Goal: Book appointment/travel/reservation

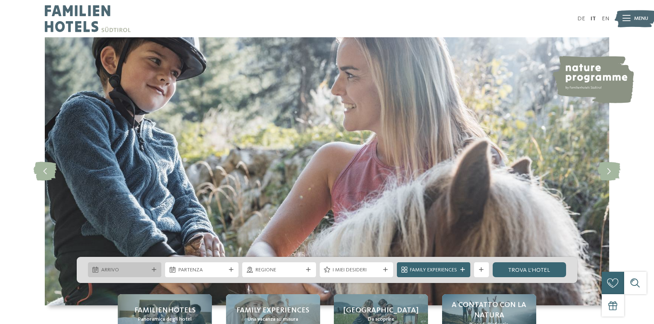
click at [138, 272] on span "Arrivo" at bounding box center [124, 270] width 47 height 7
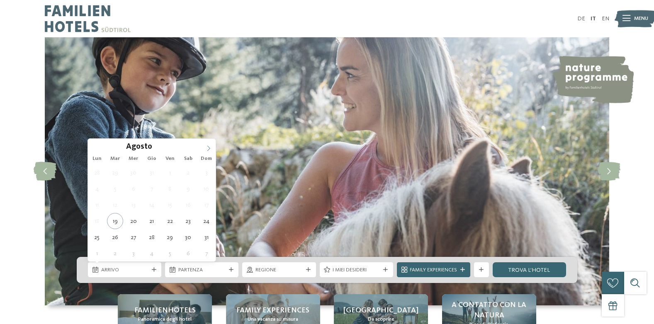
click at [207, 148] on icon at bounding box center [209, 148] width 6 height 6
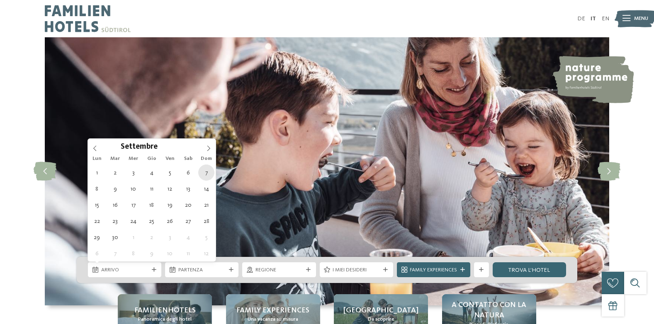
type div "[DATE]"
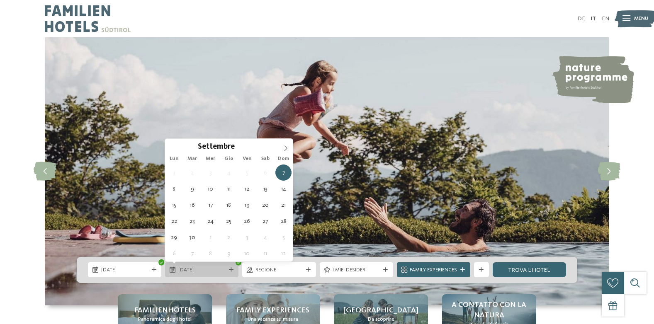
click at [182, 269] on span "[DATE]" at bounding box center [201, 270] width 47 height 7
type div "[DATE]"
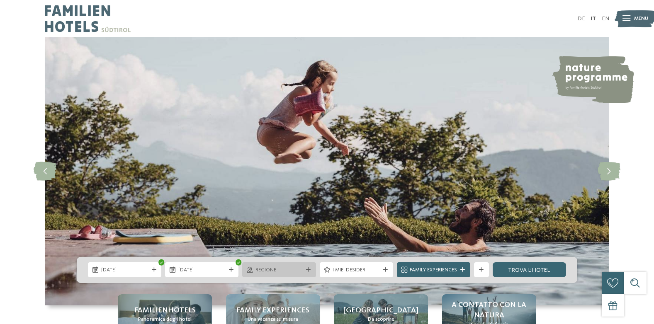
click at [291, 270] on span "Regione" at bounding box center [278, 270] width 47 height 7
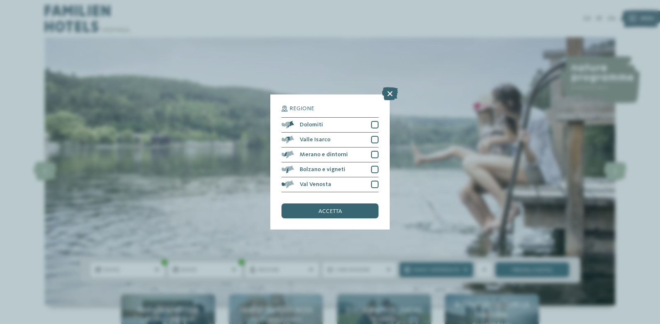
drag, startPoint x: 391, startPoint y: 94, endPoint x: 377, endPoint y: 116, distance: 26.7
click at [392, 94] on icon at bounding box center [390, 93] width 16 height 13
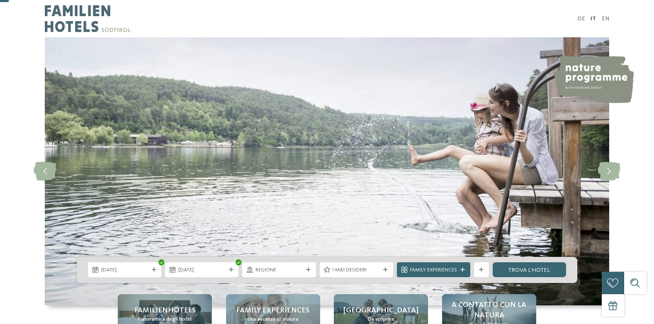
scroll to position [124, 0]
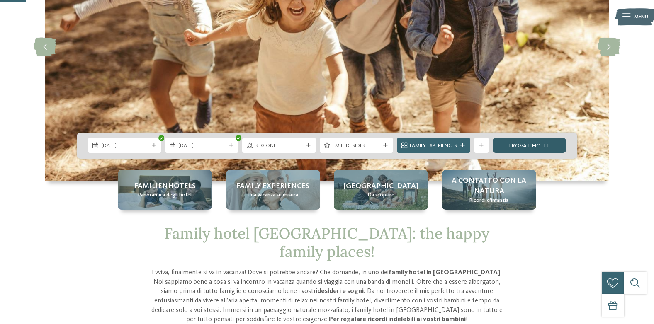
click at [542, 141] on link "trova l’hotel" at bounding box center [528, 145] width 73 height 15
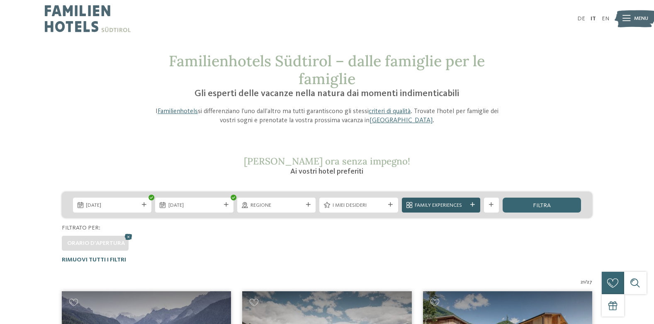
click at [464, 210] on div "Family Experiences" at bounding box center [441, 205] width 78 height 15
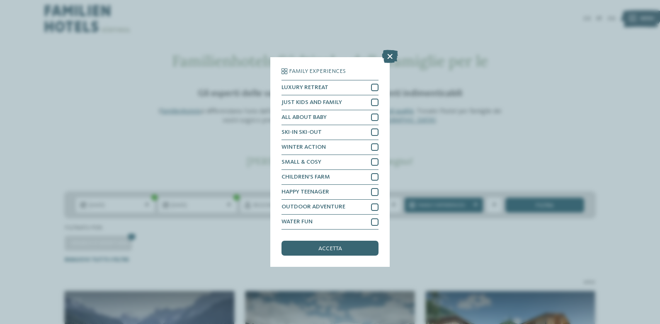
click at [612, 131] on div "Family Experiences LUXURY RETREAT JUST KIDS AND FAMILY" at bounding box center [330, 162] width 660 height 324
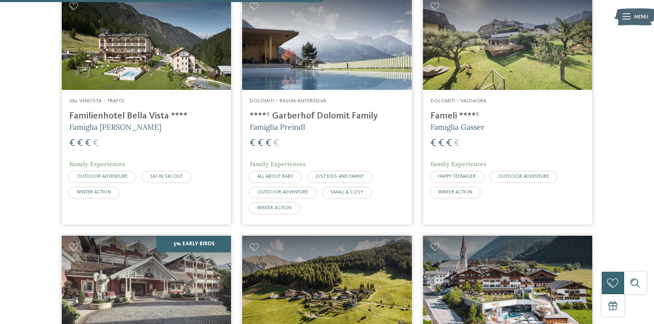
scroll to position [1243, 0]
